Goal: Information Seeking & Learning: Learn about a topic

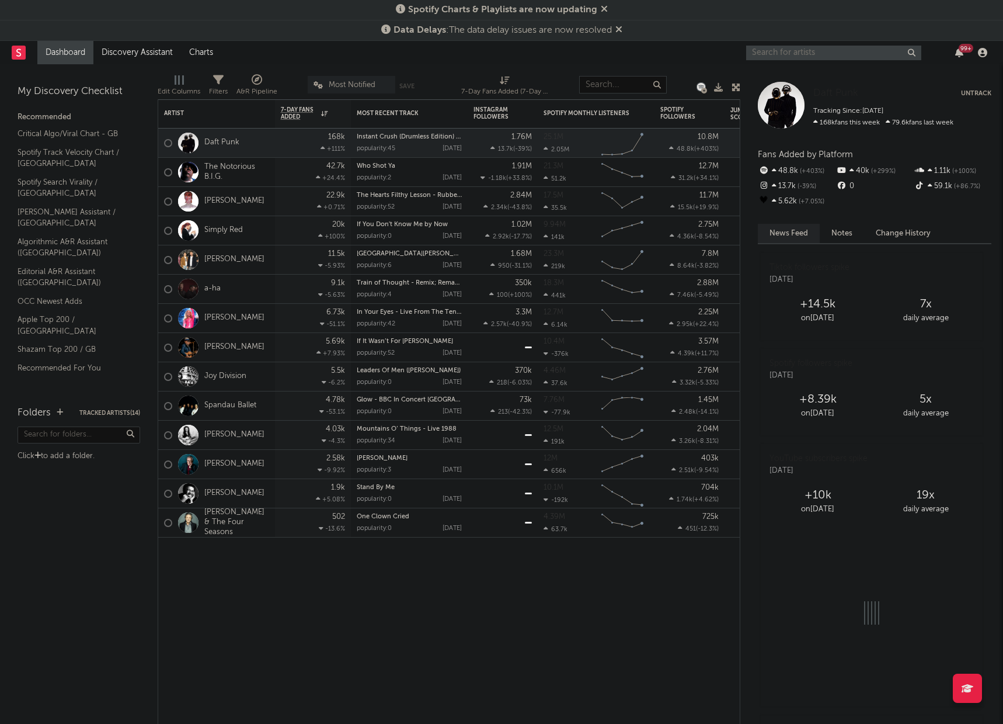
click at [805, 50] on input "text" at bounding box center [833, 53] width 175 height 15
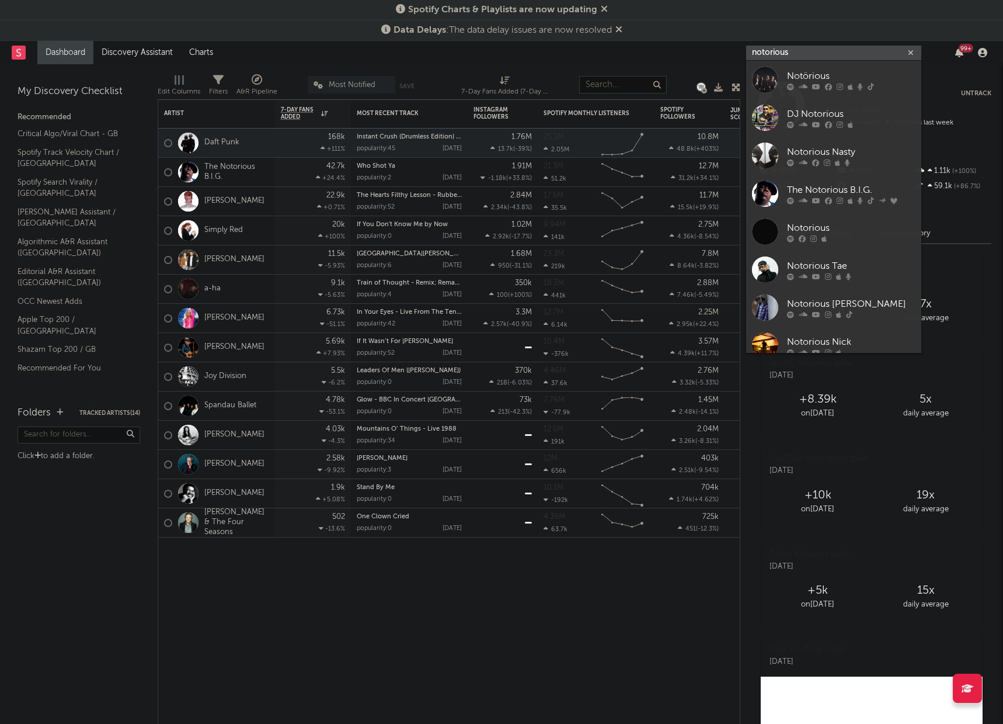
type input "notorious"
click at [828, 188] on div "The Notorious B.I.G." at bounding box center [851, 190] width 129 height 14
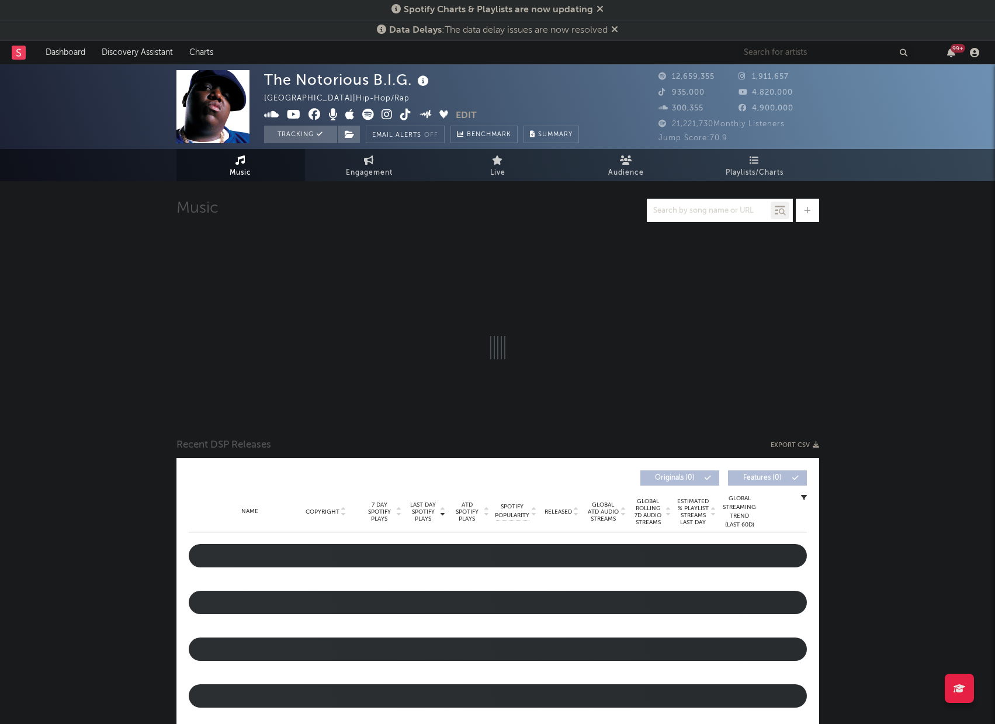
select select "6m"
